Goal: Use online tool/utility: Use online tool/utility

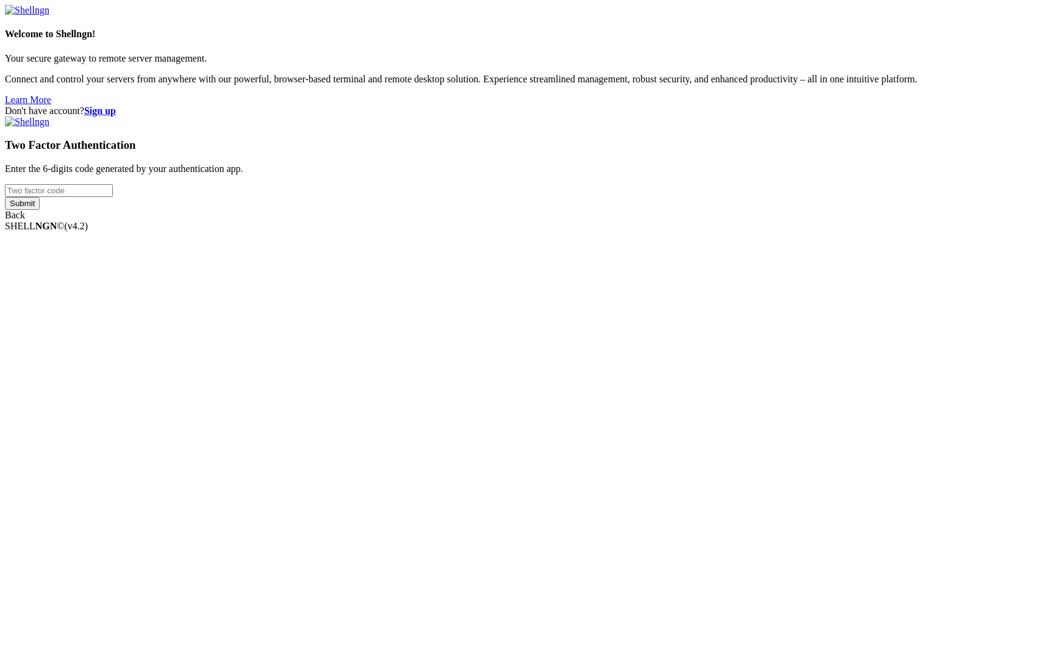
click at [113, 197] on input "number" at bounding box center [59, 190] width 108 height 13
type input "941870"
click at [40, 210] on input "Submit" at bounding box center [22, 203] width 35 height 13
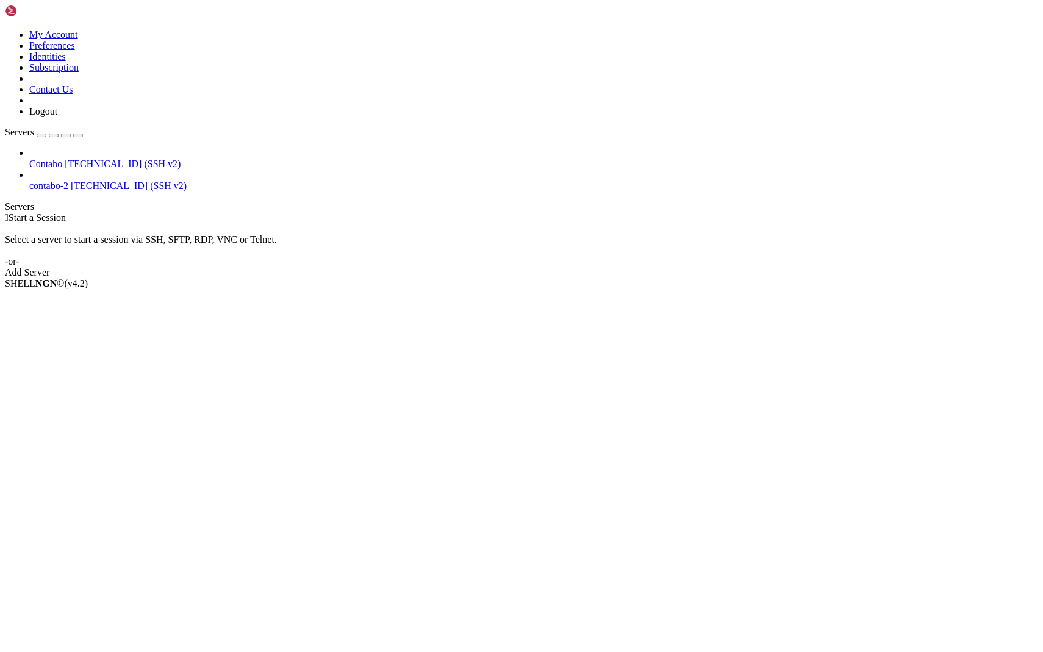
click at [62, 159] on span "Contabo" at bounding box center [45, 164] width 33 height 10
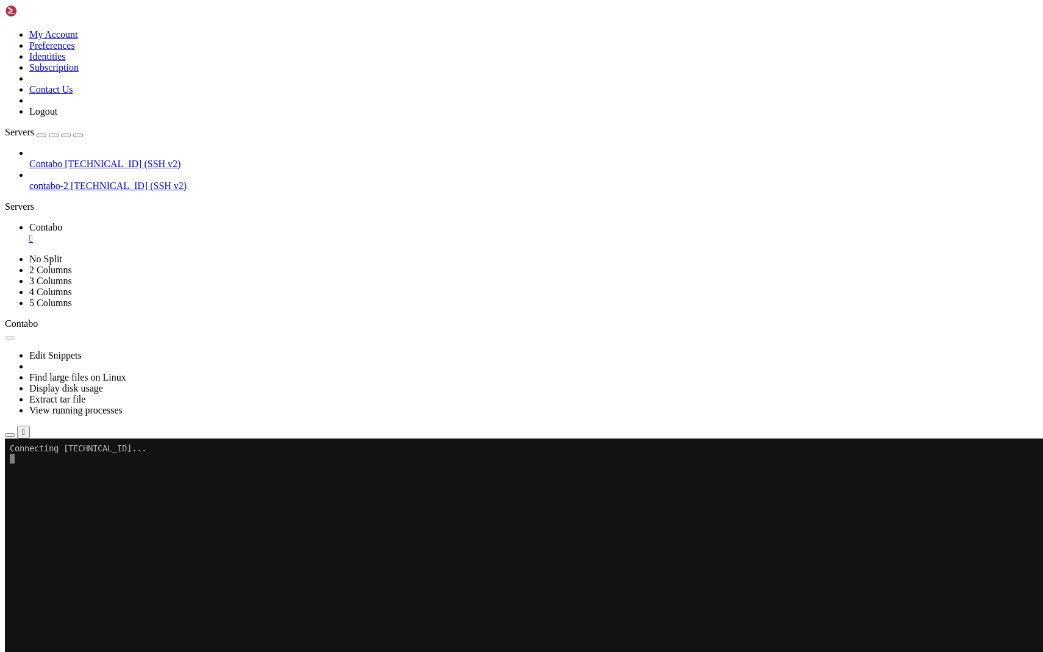
click at [286, 627] on x-row at bounding box center [449, 631] width 879 height 10
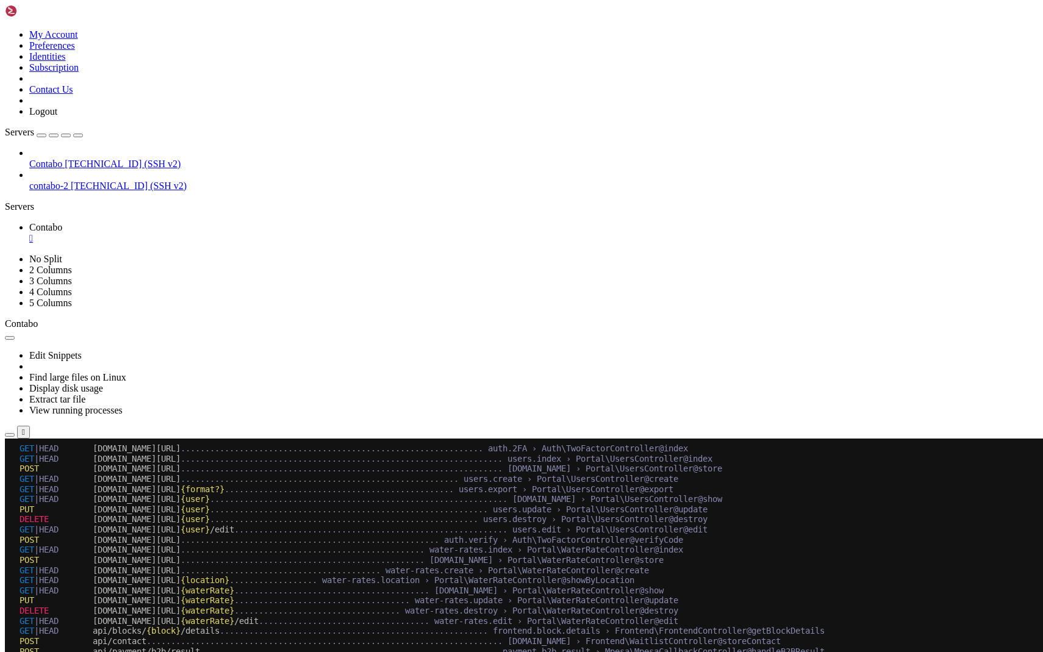
scroll to position [1390, 0]
